Goal: Task Accomplishment & Management: Use online tool/utility

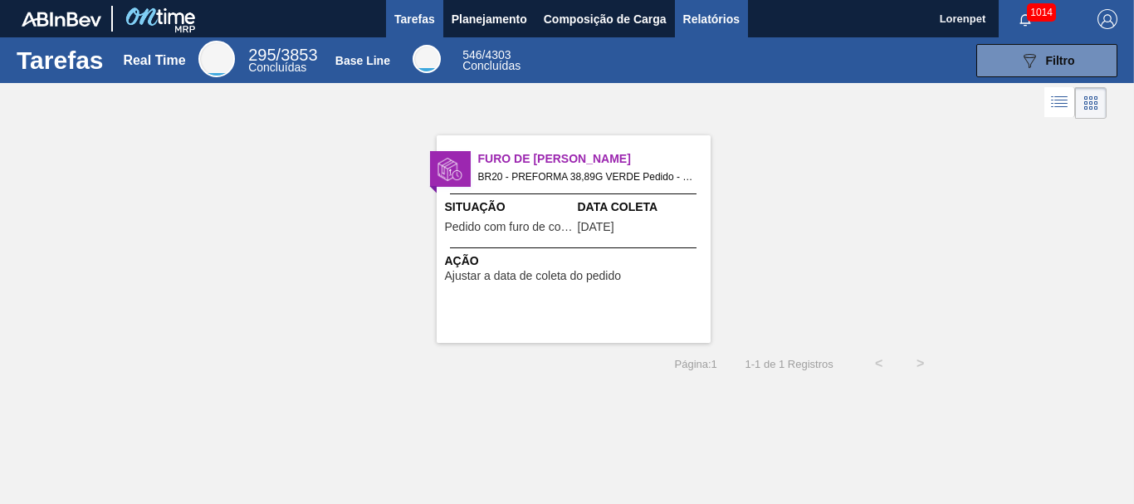
click at [711, 22] on span "Relatórios" at bounding box center [711, 19] width 56 height 20
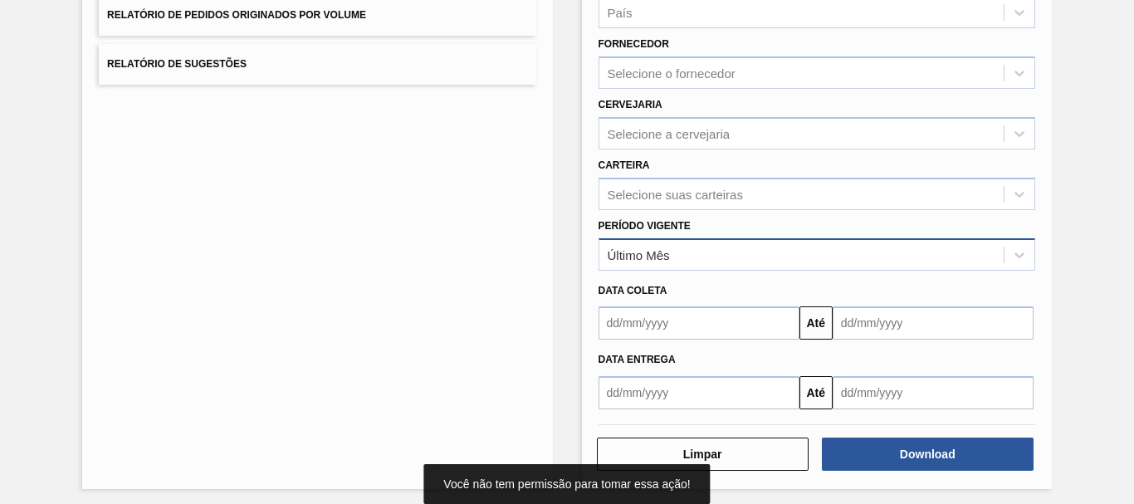
scroll to position [265, 0]
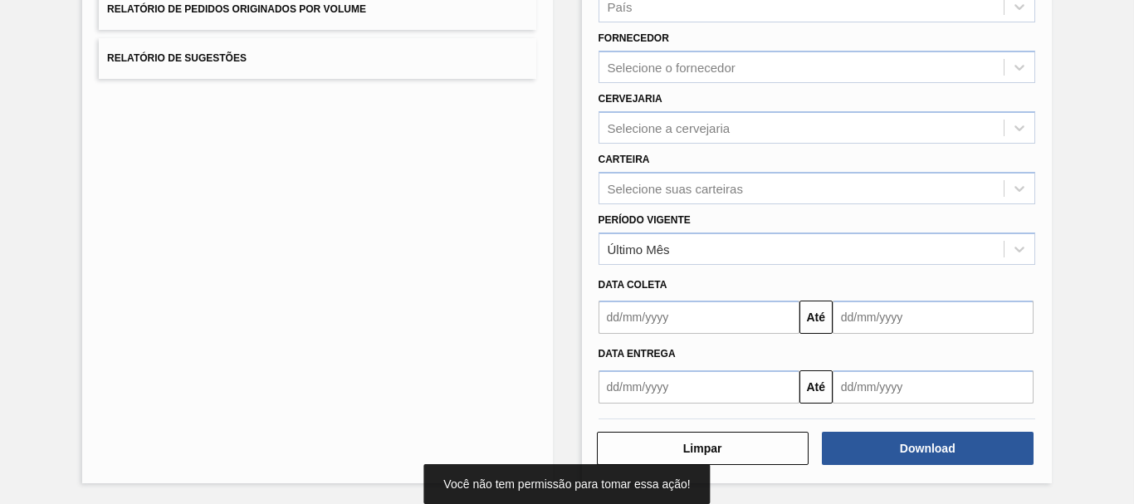
click at [690, 319] on input "text" at bounding box center [699, 317] width 201 height 33
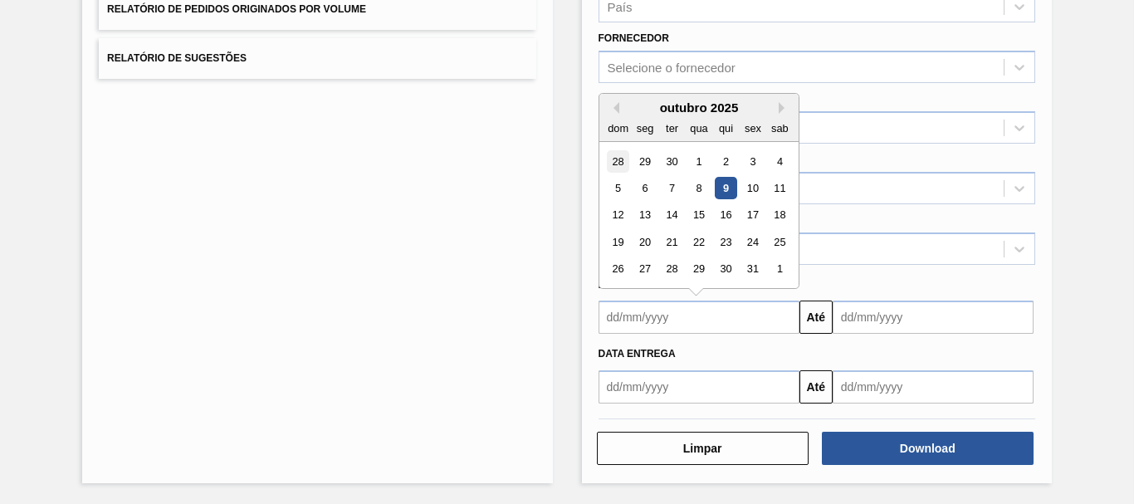
click at [619, 165] on div "28" at bounding box center [618, 161] width 22 height 22
type input "[DATE]"
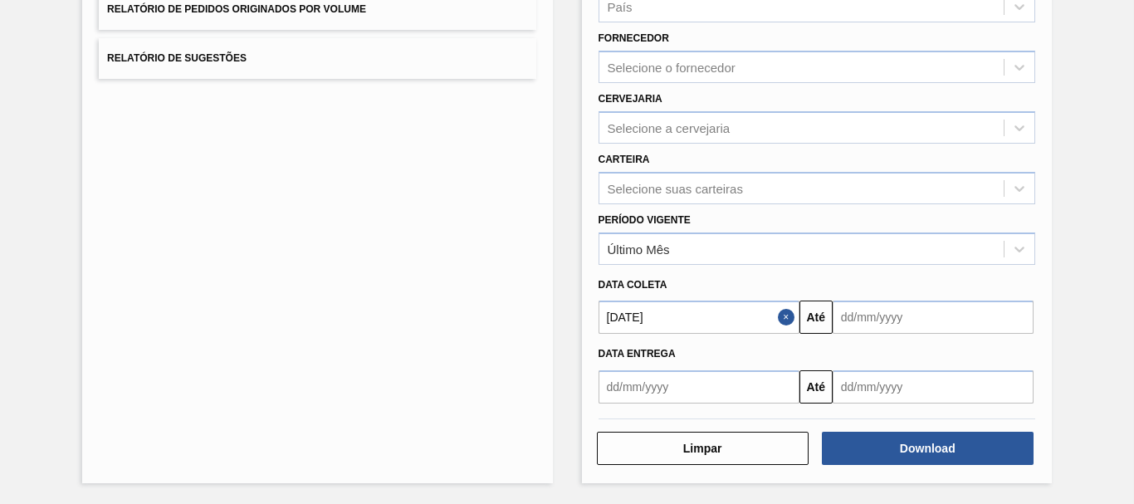
click at [872, 317] on input "text" at bounding box center [933, 317] width 201 height 33
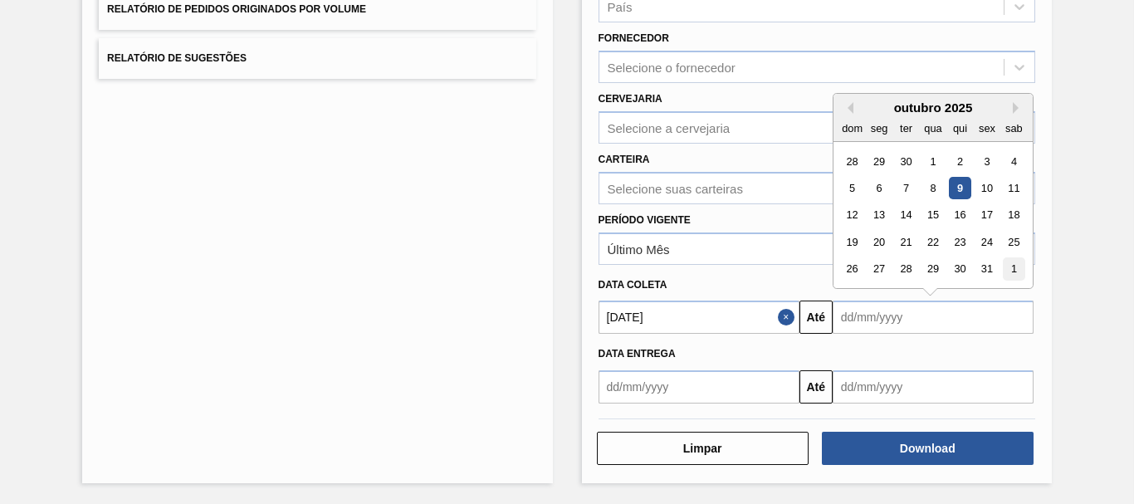
click at [1017, 269] on div "1" at bounding box center [1014, 269] width 22 height 22
type input "[DATE]"
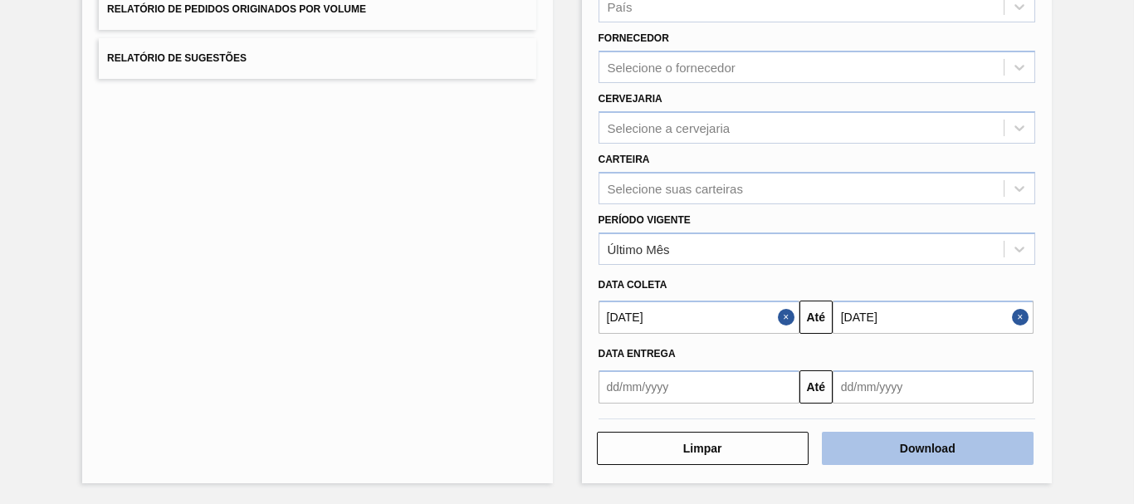
click at [943, 446] on button "Download" at bounding box center [928, 448] width 212 height 33
